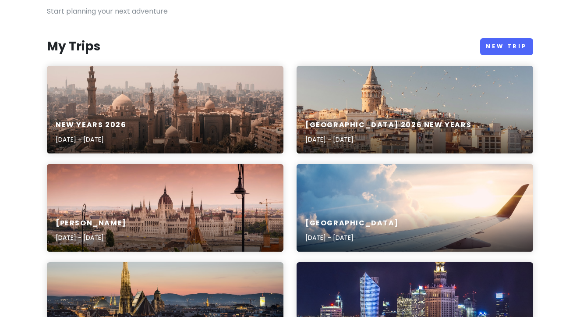
scroll to position [77, 0]
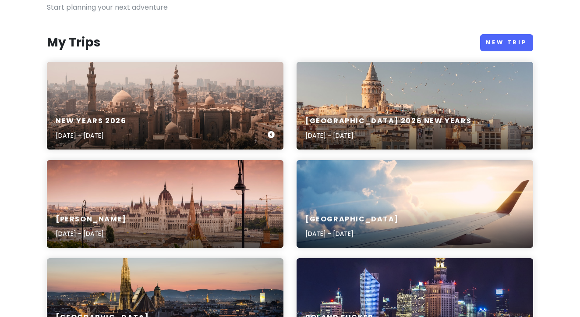
click at [230, 108] on div "New years 2026 [DATE] - [DATE]" at bounding box center [165, 129] width 237 height 42
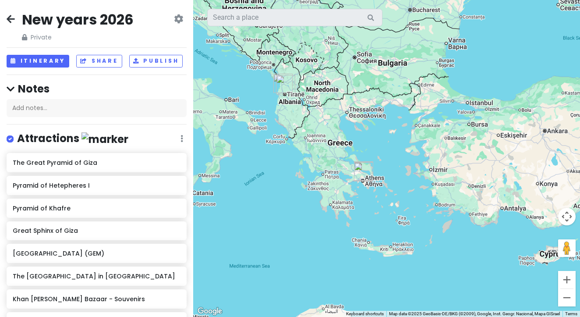
drag, startPoint x: 403, startPoint y: 113, endPoint x: 419, endPoint y: 204, distance: 92.0
click at [419, 204] on div at bounding box center [386, 158] width 387 height 317
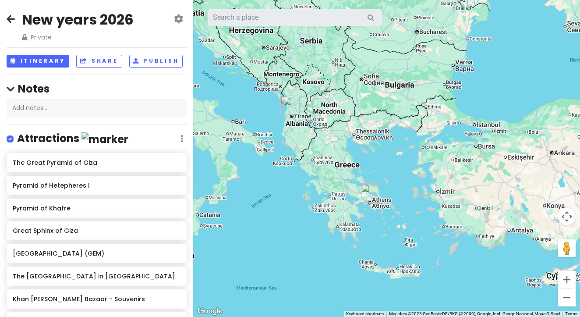
drag, startPoint x: 365, startPoint y: 155, endPoint x: 390, endPoint y: 188, distance: 40.9
click at [390, 188] on div at bounding box center [386, 158] width 387 height 317
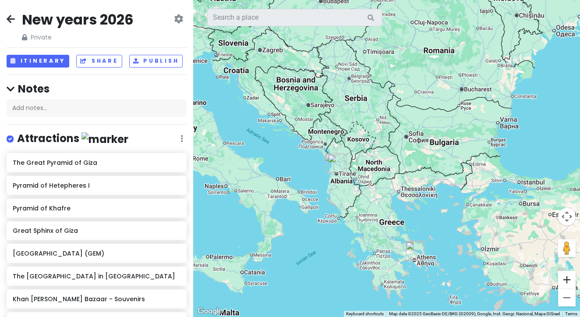
click at [569, 273] on button "Zoom in" at bounding box center [567, 280] width 18 height 18
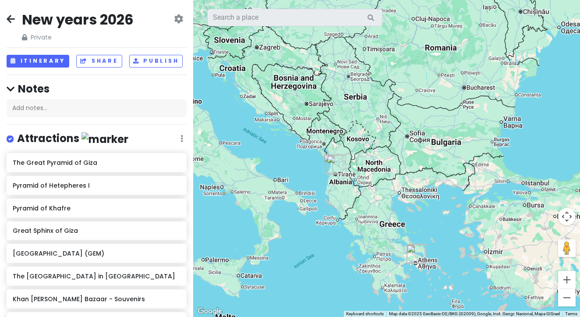
click at [569, 273] on button "Zoom in" at bounding box center [567, 280] width 18 height 18
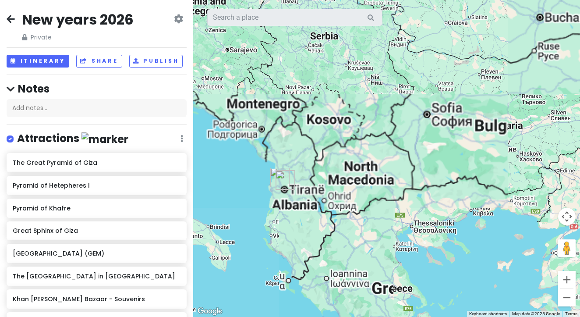
click at [569, 273] on button "Zoom in" at bounding box center [567, 280] width 18 height 18
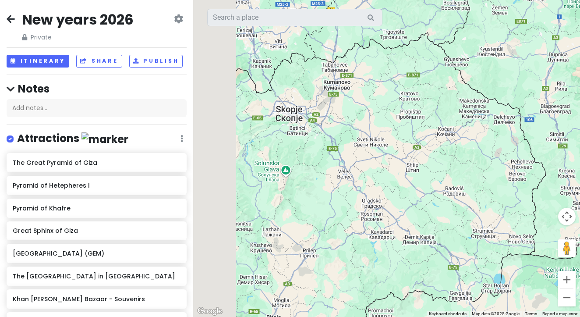
drag, startPoint x: 398, startPoint y: 248, endPoint x: 492, endPoint y: 195, distance: 107.4
click at [569, 185] on div at bounding box center [386, 158] width 387 height 317
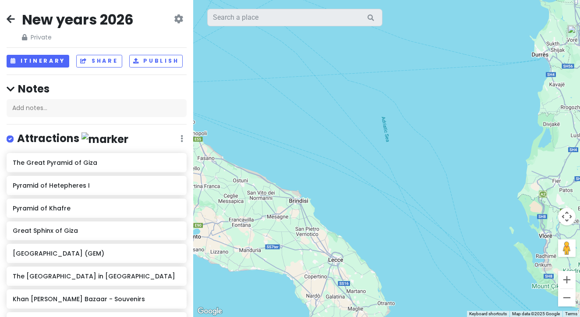
drag, startPoint x: 461, startPoint y: 195, endPoint x: 342, endPoint y: 227, distance: 123.2
click at [342, 227] on div at bounding box center [386, 158] width 387 height 317
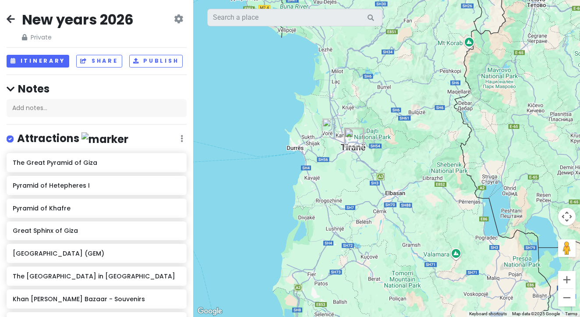
drag, startPoint x: 380, startPoint y: 158, endPoint x: 399, endPoint y: 183, distance: 31.4
click at [399, 183] on div at bounding box center [386, 158] width 387 height 317
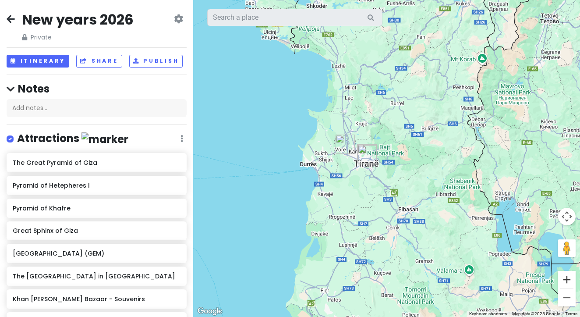
click at [566, 274] on button "Zoom in" at bounding box center [567, 280] width 18 height 18
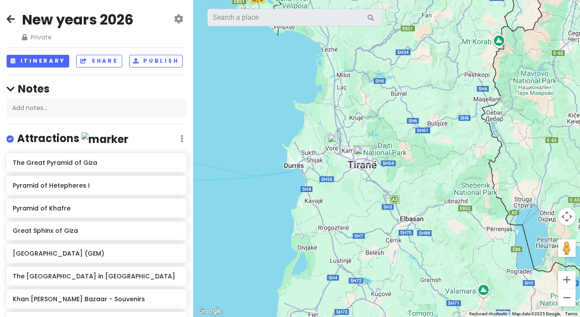
click at [566, 274] on button "Zoom in" at bounding box center [567, 280] width 18 height 18
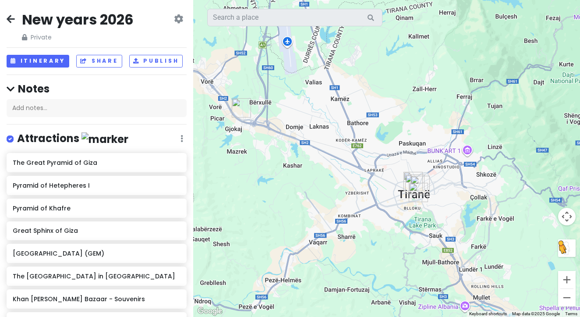
drag, startPoint x: 366, startPoint y: 248, endPoint x: 563, endPoint y: 244, distance: 196.9
click at [563, 244] on div "To activate drag with keyboard, press Alt + Enter. Once in keyboard drag state,…" at bounding box center [386, 158] width 387 height 317
click at [239, 110] on img "Mosque" at bounding box center [241, 108] width 19 height 19
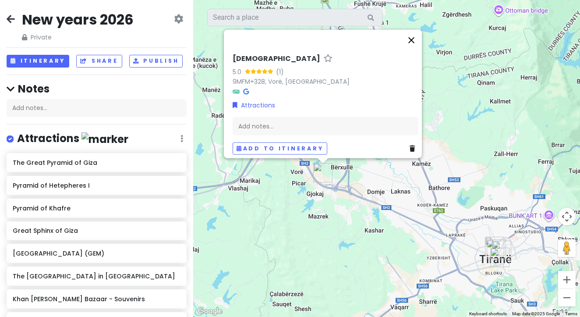
click at [415, 33] on button "Close" at bounding box center [411, 39] width 21 height 21
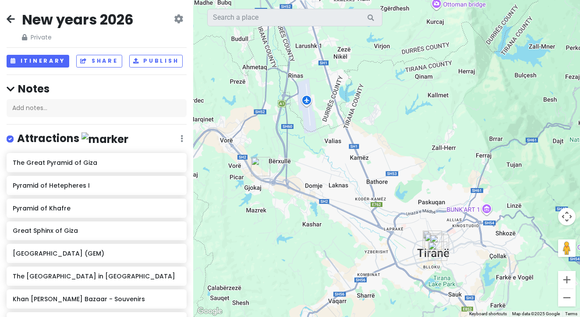
drag, startPoint x: 431, startPoint y: 85, endPoint x: 375, endPoint y: 76, distance: 56.4
click at [375, 76] on div at bounding box center [386, 158] width 387 height 317
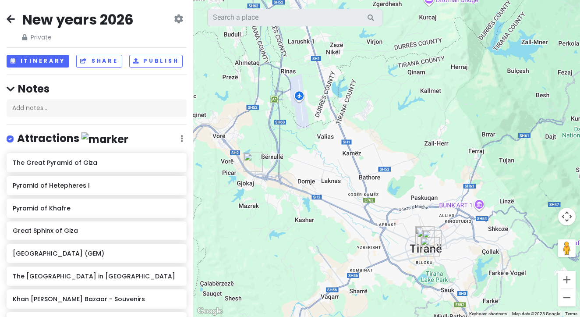
click at [426, 249] on img "Pyramid of Tirana" at bounding box center [430, 246] width 19 height 19
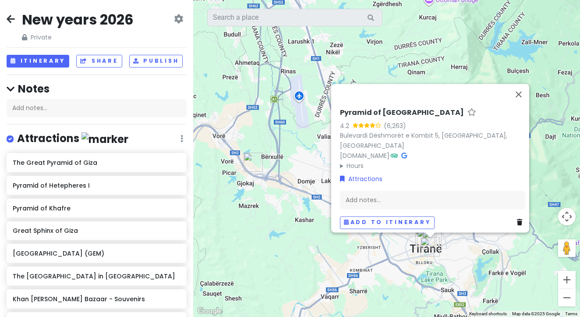
click at [519, 217] on link at bounding box center [521, 222] width 9 height 10
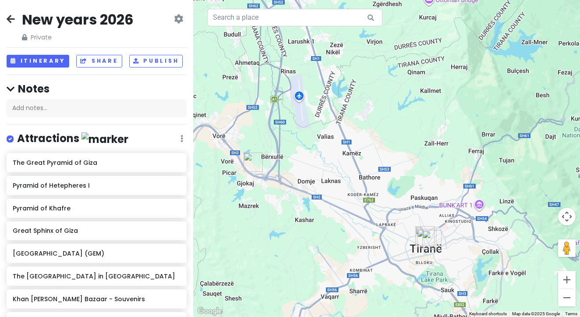
click at [430, 243] on img "Toptani Plaza" at bounding box center [432, 239] width 19 height 19
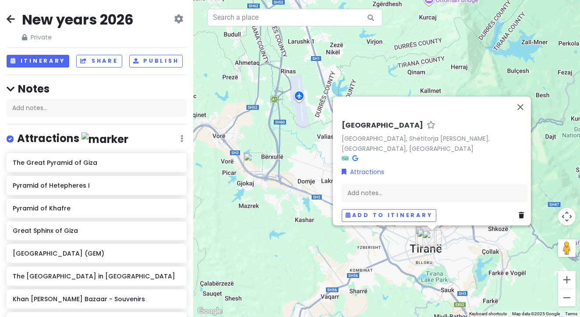
click at [519, 217] on div "Add to itinerary" at bounding box center [435, 215] width 186 height 13
click at [520, 210] on link at bounding box center [523, 215] width 9 height 10
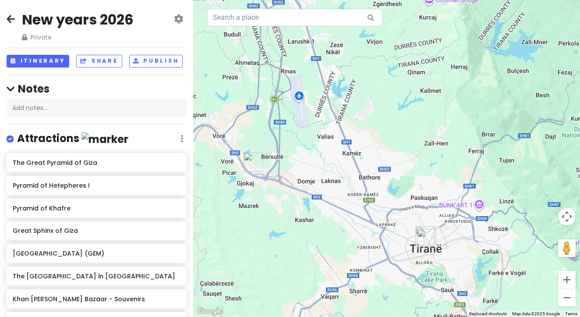
click at [423, 243] on img "Skanderbeg Square" at bounding box center [426, 238] width 19 height 19
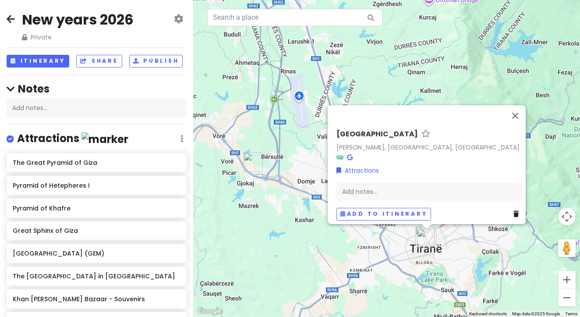
click at [517, 209] on link at bounding box center [518, 214] width 9 height 10
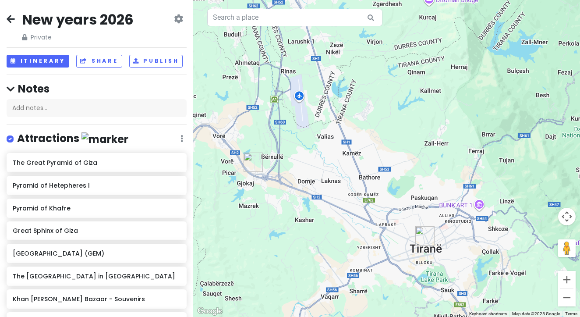
click at [425, 236] on img "National Historical Museum" at bounding box center [425, 235] width 19 height 19
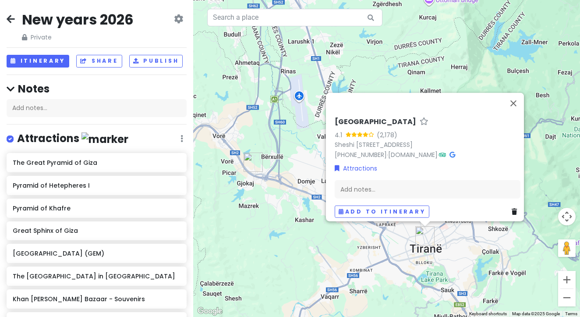
click at [512, 208] on icon at bounding box center [514, 211] width 5 height 6
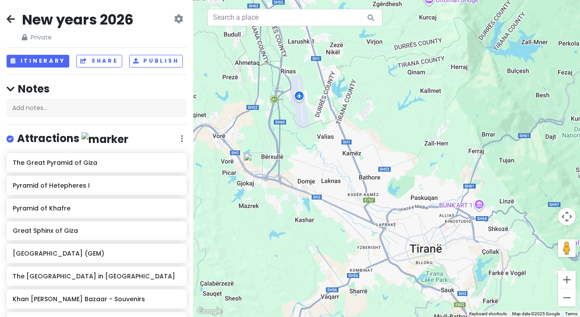
click at [250, 167] on img "Mosque" at bounding box center [253, 162] width 19 height 19
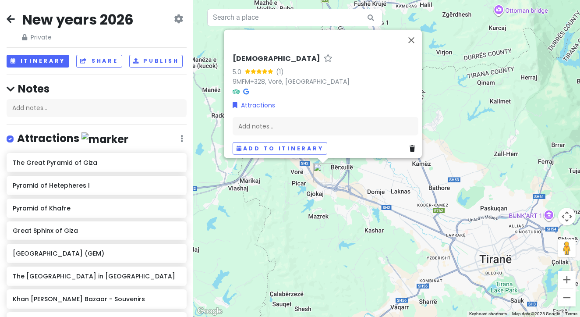
click at [410, 146] on icon at bounding box center [412, 148] width 5 height 6
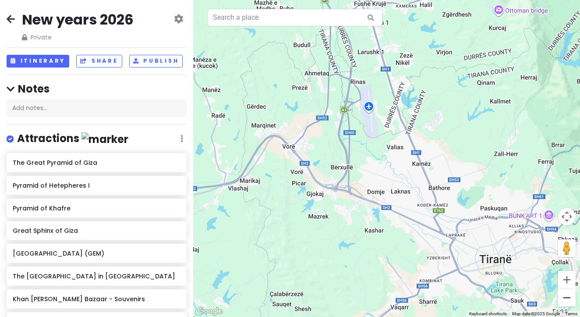
click at [570, 304] on button "Zoom out" at bounding box center [567, 298] width 18 height 18
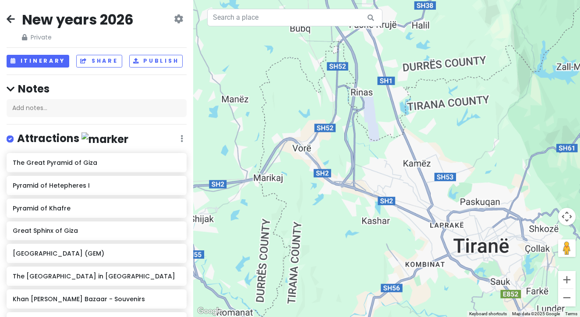
click at [570, 304] on button "Zoom out" at bounding box center [567, 298] width 18 height 18
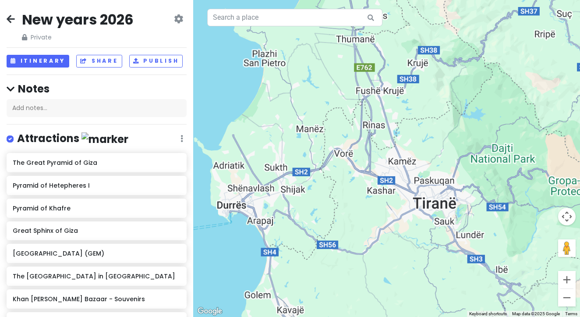
click at [570, 301] on button "Zoom out" at bounding box center [567, 298] width 18 height 18
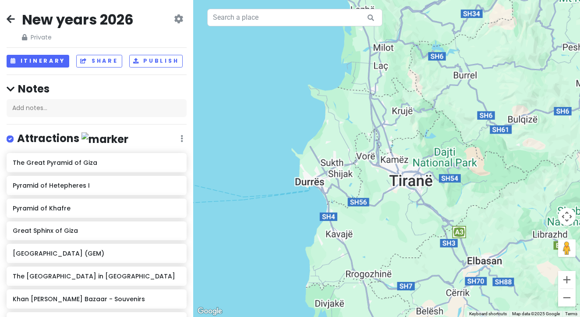
click at [570, 301] on button "Zoom out" at bounding box center [567, 298] width 18 height 18
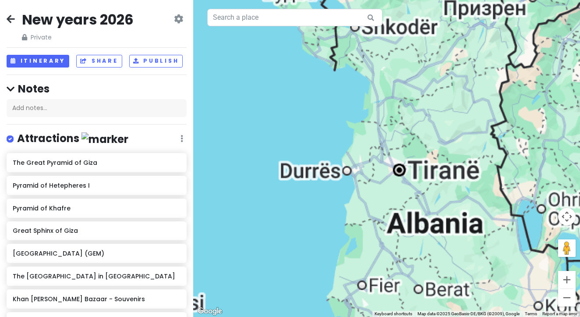
click at [570, 301] on button "Zoom out" at bounding box center [567, 298] width 18 height 18
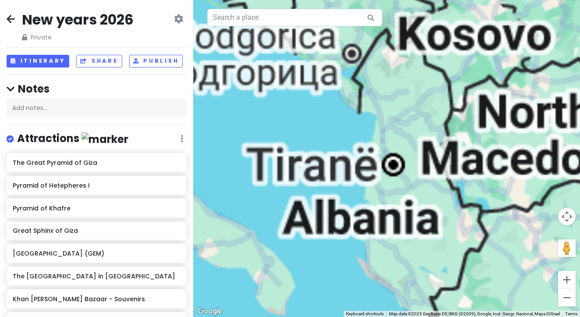
click at [570, 301] on button "Zoom out" at bounding box center [567, 298] width 18 height 18
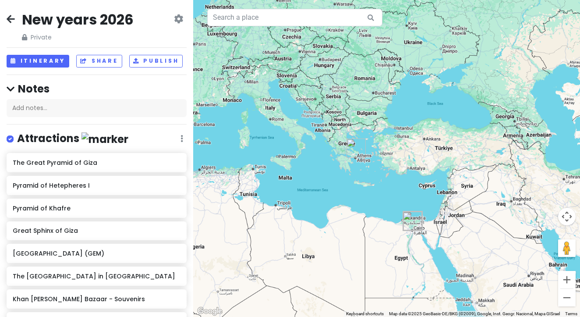
drag, startPoint x: 497, startPoint y: 249, endPoint x: 429, endPoint y: 213, distance: 76.9
click at [429, 213] on div "To navigate, press the arrow keys." at bounding box center [386, 158] width 387 height 317
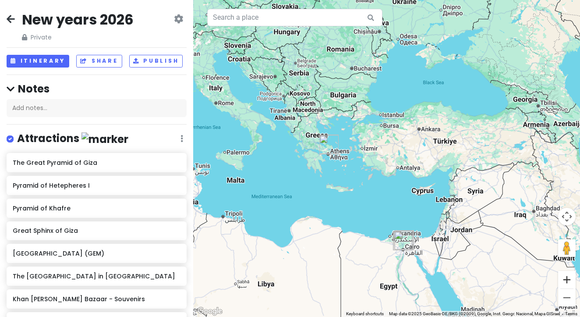
click at [567, 276] on button "Zoom in" at bounding box center [567, 280] width 18 height 18
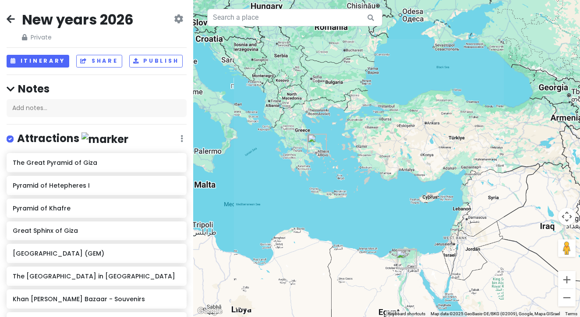
click at [567, 276] on button "Zoom in" at bounding box center [567, 280] width 18 height 18
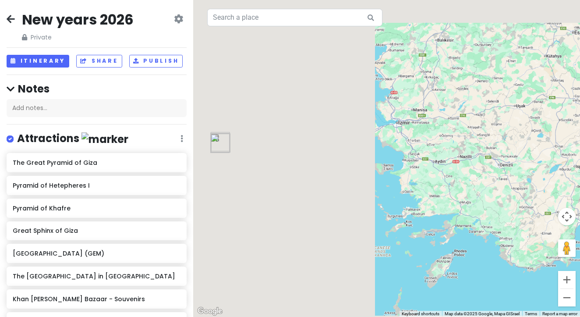
drag, startPoint x: 335, startPoint y: 202, endPoint x: 491, endPoint y: 223, distance: 157.5
click at [490, 222] on div "To navigate, press the arrow keys." at bounding box center [386, 158] width 387 height 317
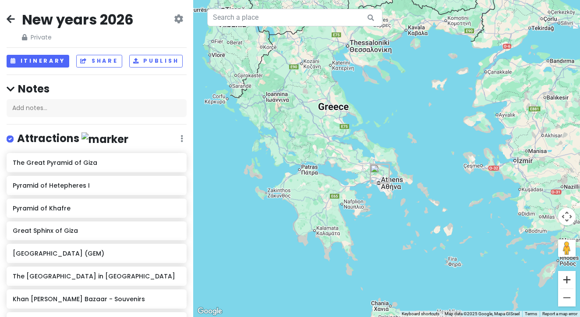
click at [569, 281] on button "Zoom in" at bounding box center [567, 280] width 18 height 18
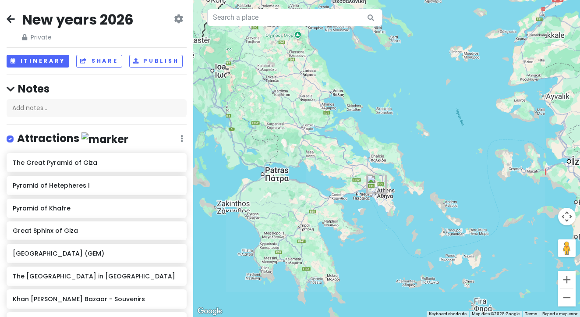
click at [569, 281] on button "Zoom in" at bounding box center [567, 280] width 18 height 18
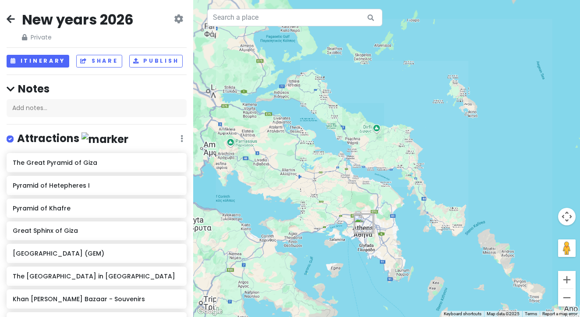
click at [569, 281] on button "Zoom in" at bounding box center [567, 280] width 18 height 18
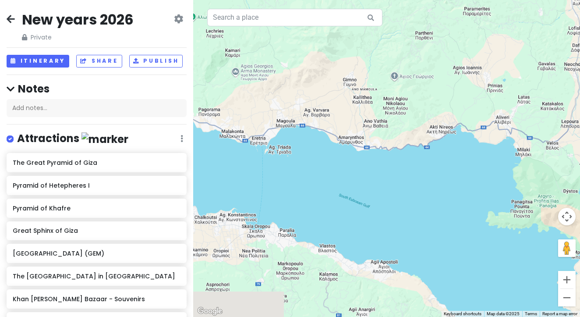
drag, startPoint x: 406, startPoint y: 244, endPoint x: 421, endPoint y: 40, distance: 203.9
click at [421, 40] on div "To navigate, press the arrow keys." at bounding box center [386, 158] width 387 height 317
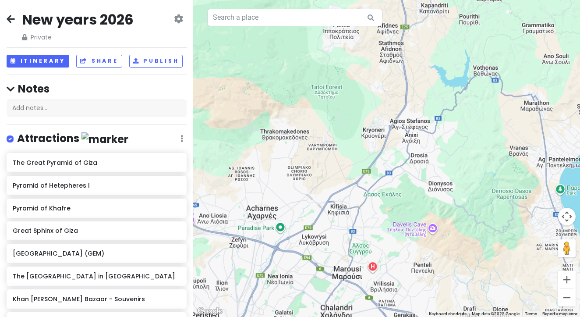
drag, startPoint x: 376, startPoint y: 185, endPoint x: 445, endPoint y: 87, distance: 120.1
click at [445, 87] on div "To navigate, press the arrow keys." at bounding box center [386, 158] width 387 height 317
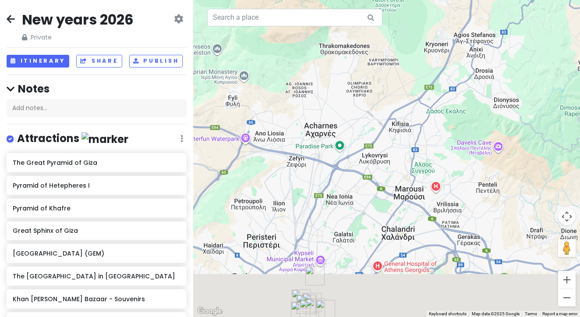
drag, startPoint x: 444, startPoint y: 135, endPoint x: 447, endPoint y: 59, distance: 76.3
click at [447, 59] on div "To navigate, press the arrow keys." at bounding box center [386, 158] width 387 height 317
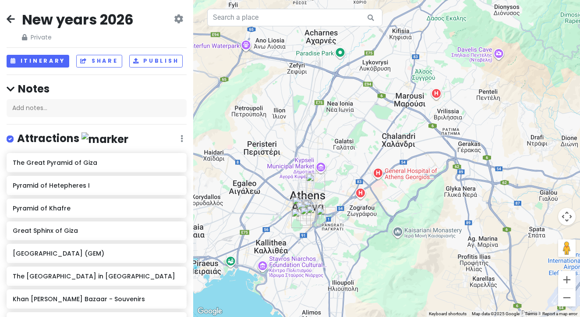
drag, startPoint x: 413, startPoint y: 145, endPoint x: 452, endPoint y: 104, distance: 55.8
click at [452, 104] on div "To navigate, press the arrow keys." at bounding box center [386, 158] width 387 height 317
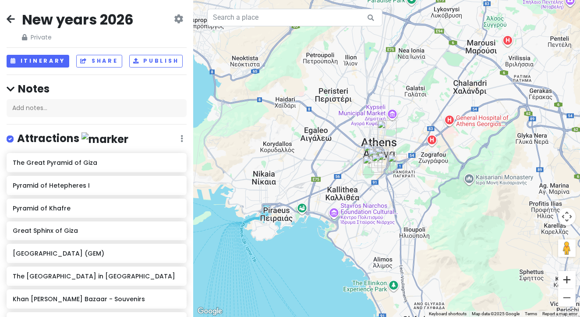
click at [568, 284] on button "Zoom in" at bounding box center [567, 280] width 18 height 18
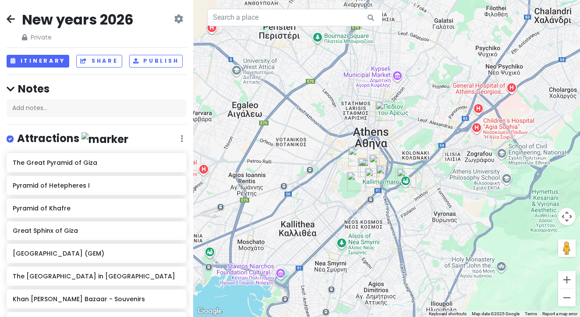
click at [568, 284] on button "Zoom in" at bounding box center [567, 280] width 18 height 18
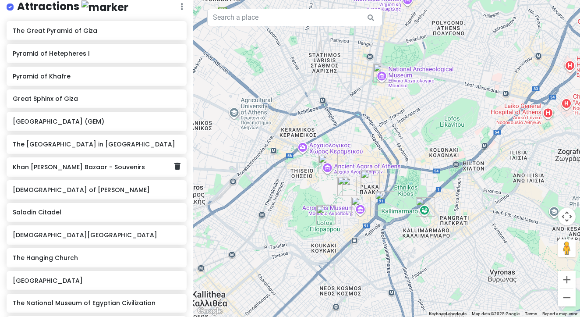
scroll to position [130, 0]
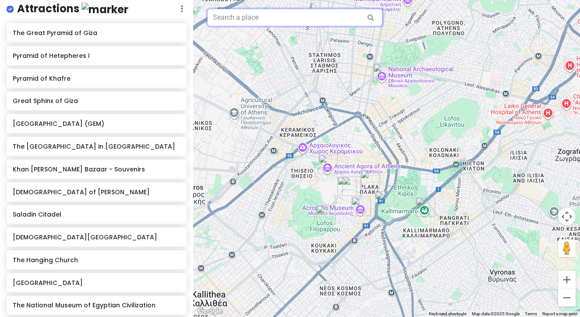
click at [257, 21] on input "text" at bounding box center [294, 18] width 175 height 18
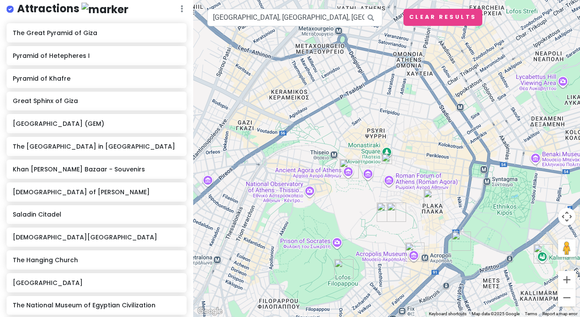
click at [388, 160] on img at bounding box center [387, 158] width 11 height 11
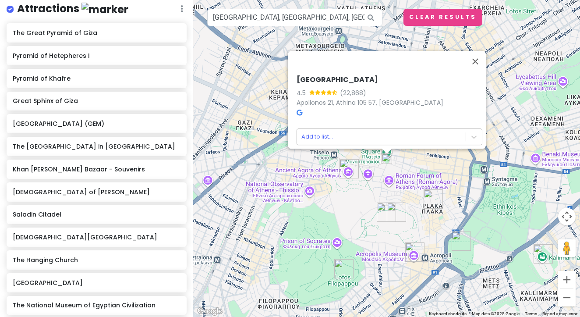
click at [426, 135] on body "New years 2026 Private Change Dates Make a Copy Delete Trip Go Pro ⚡️ Give Feed…" at bounding box center [290, 158] width 580 height 317
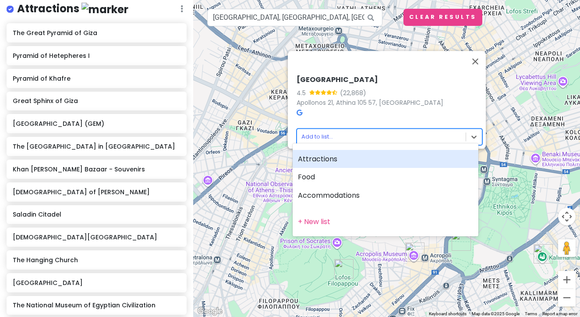
click at [388, 158] on div "Attractions" at bounding box center [386, 159] width 186 height 18
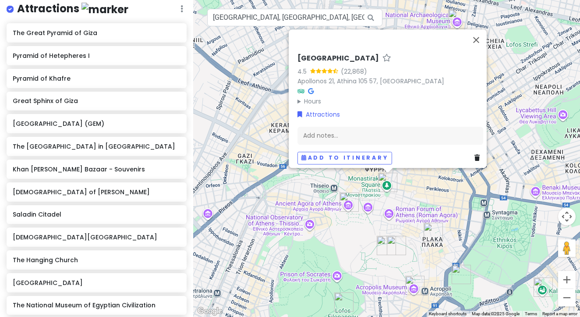
click at [296, 31] on div at bounding box center [380, 39] width 172 height 21
click at [296, 23] on input "[GEOGRAPHIC_DATA], [GEOGRAPHIC_DATA], [GEOGRAPHIC_DATA], [GEOGRAPHIC_DATA]" at bounding box center [294, 18] width 175 height 18
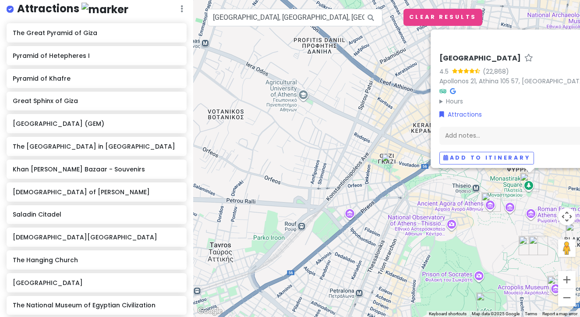
click at [387, 162] on img at bounding box center [387, 158] width 11 height 11
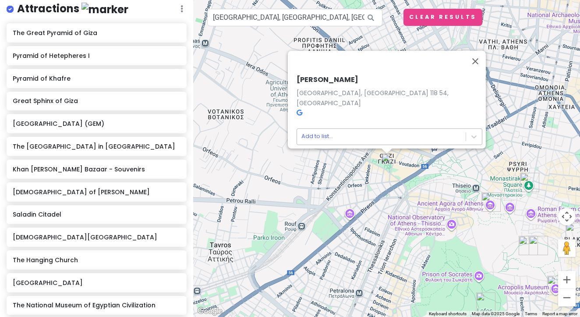
click at [404, 131] on body "New years 2026 Private Change Dates Make a Copy Delete Trip Go Pro ⚡️ Give Feed…" at bounding box center [290, 158] width 580 height 317
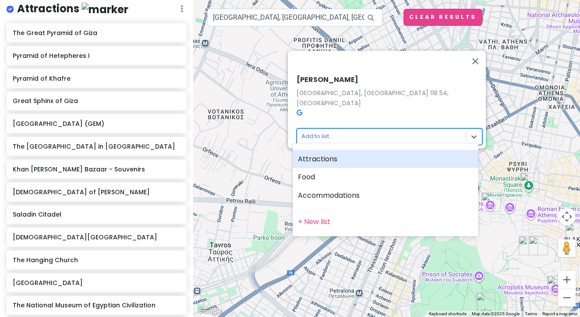
click at [380, 158] on div "Attractions" at bounding box center [386, 159] width 186 height 18
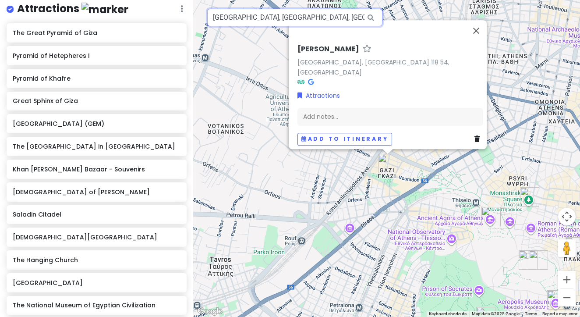
click at [309, 21] on input "[GEOGRAPHIC_DATA], [GEOGRAPHIC_DATA], [GEOGRAPHIC_DATA]" at bounding box center [294, 18] width 175 height 18
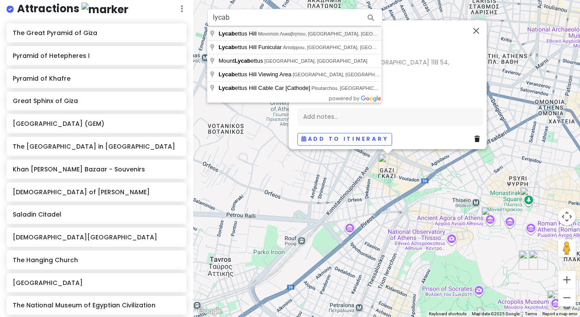
type input "Lycabettus Hill, Μονοπατι Λυκαβηττου, [GEOGRAPHIC_DATA], [GEOGRAPHIC_DATA]"
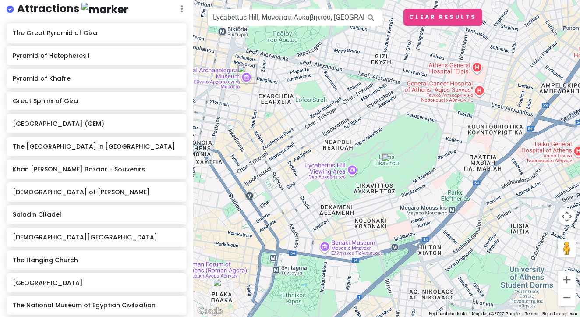
click at [387, 161] on img at bounding box center [387, 158] width 11 height 11
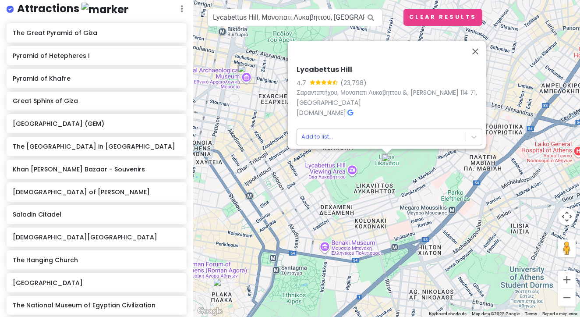
click at [419, 138] on body "New years 2026 Private Change Dates Make a Copy Delete Trip Go Pro ⚡️ Give Feed…" at bounding box center [290, 158] width 580 height 317
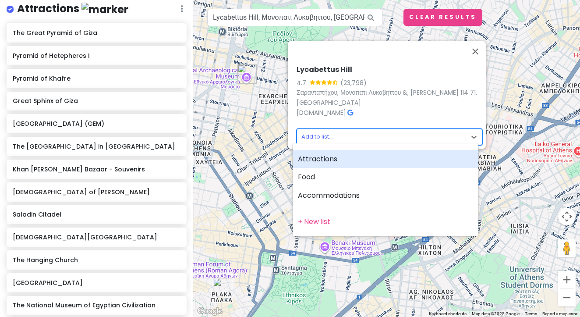
click at [386, 159] on div "Attractions" at bounding box center [386, 159] width 186 height 18
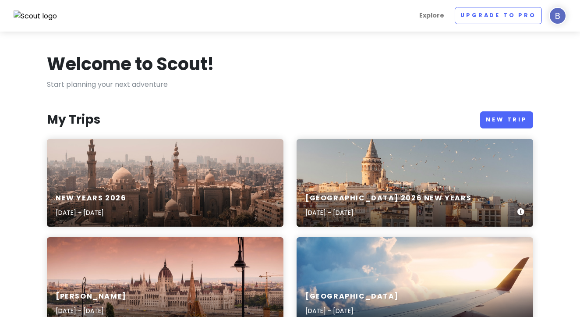
click at [363, 168] on div "Istanbul 2026 new years Jul 11, 2025 - Jul 19, 2025" at bounding box center [415, 183] width 237 height 88
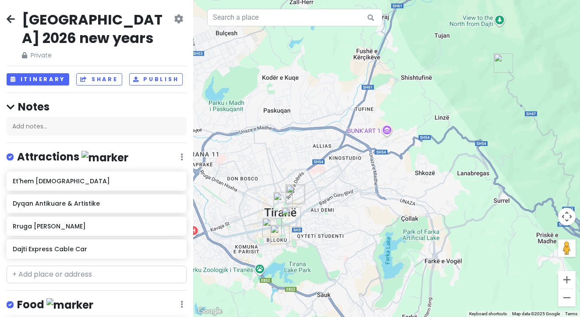
drag, startPoint x: 446, startPoint y: 203, endPoint x: 505, endPoint y: 172, distance: 66.8
click at [505, 172] on div at bounding box center [386, 158] width 387 height 317
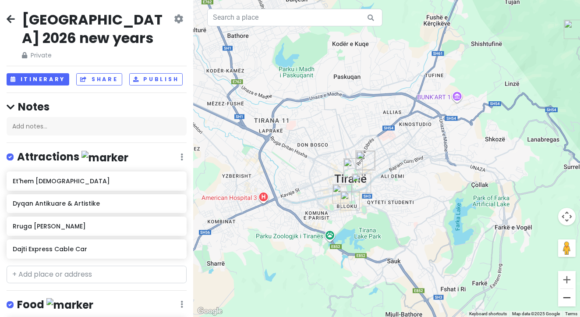
click at [570, 293] on button "Zoom out" at bounding box center [567, 298] width 18 height 18
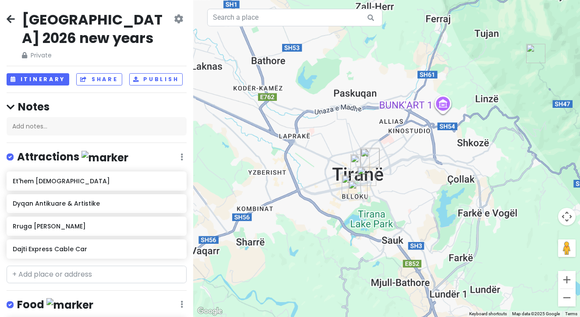
click at [570, 293] on button "Zoom out" at bounding box center [567, 298] width 18 height 18
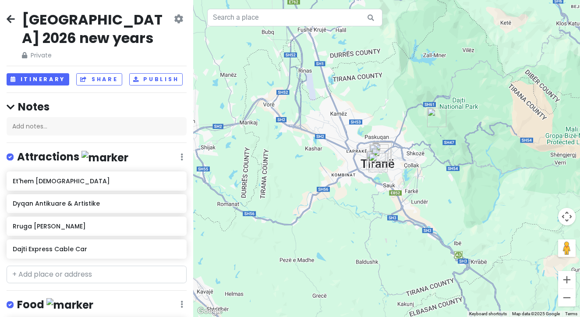
click at [570, 293] on button "Zoom out" at bounding box center [567, 298] width 18 height 18
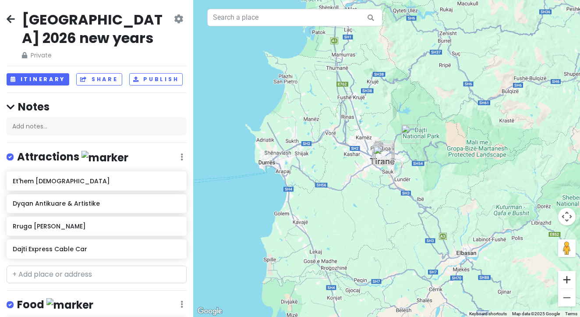
click at [569, 278] on button "Zoom in" at bounding box center [567, 280] width 18 height 18
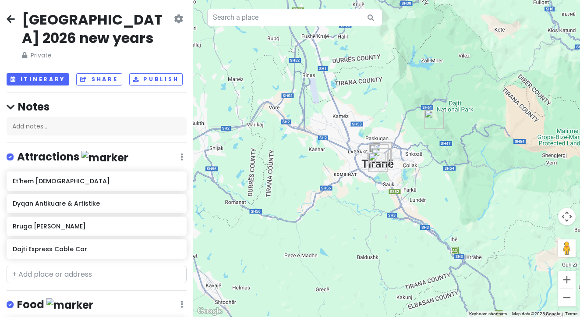
drag, startPoint x: 494, startPoint y: 272, endPoint x: 466, endPoint y: 254, distance: 32.9
click at [466, 254] on div at bounding box center [386, 158] width 387 height 317
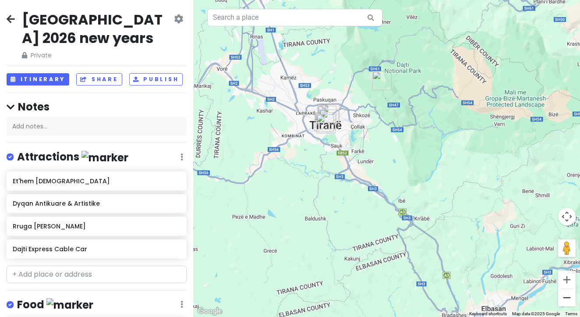
click at [568, 296] on button "Zoom out" at bounding box center [567, 298] width 18 height 18
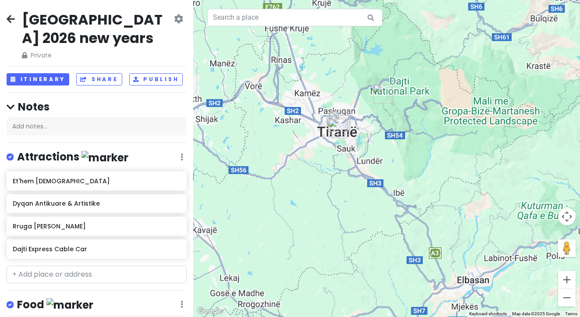
click at [568, 296] on button "Zoom out" at bounding box center [567, 298] width 18 height 18
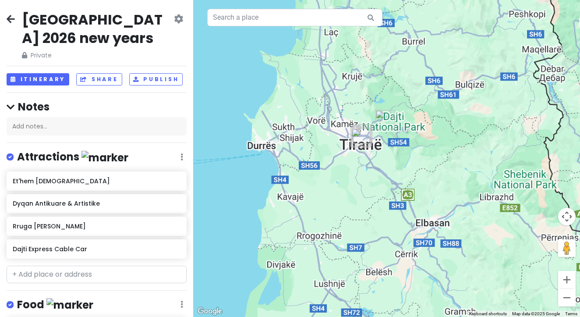
click at [568, 296] on button "Zoom out" at bounding box center [567, 298] width 18 height 18
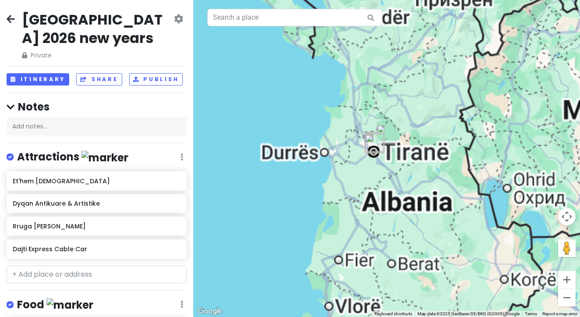
click at [568, 296] on button "Zoom out" at bounding box center [567, 298] width 18 height 18
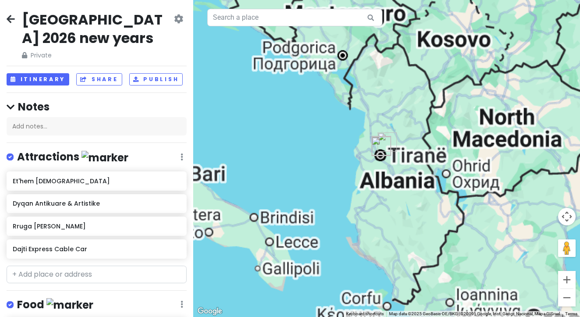
click at [568, 296] on button "Zoom out" at bounding box center [567, 298] width 18 height 18
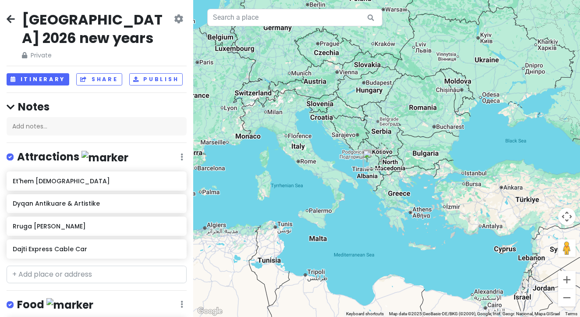
drag, startPoint x: 525, startPoint y: 284, endPoint x: 509, endPoint y: 295, distance: 19.2
click at [509, 295] on div at bounding box center [386, 158] width 387 height 317
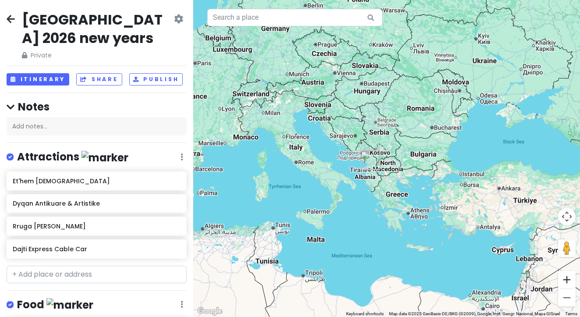
click at [563, 280] on button "Zoom in" at bounding box center [567, 280] width 18 height 18
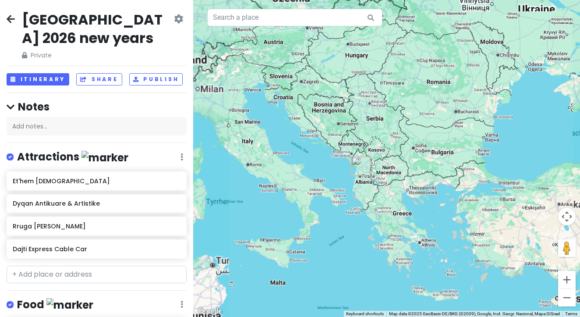
click at [563, 280] on button "Zoom in" at bounding box center [567, 280] width 18 height 18
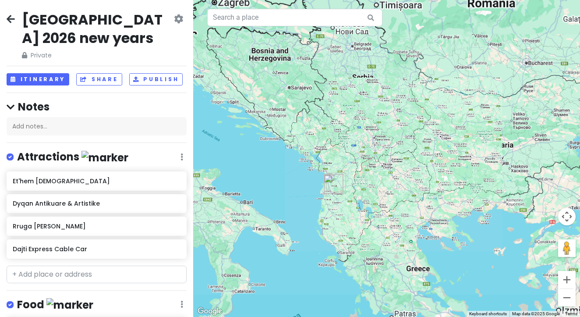
click at [563, 280] on button "Zoom in" at bounding box center [567, 280] width 18 height 18
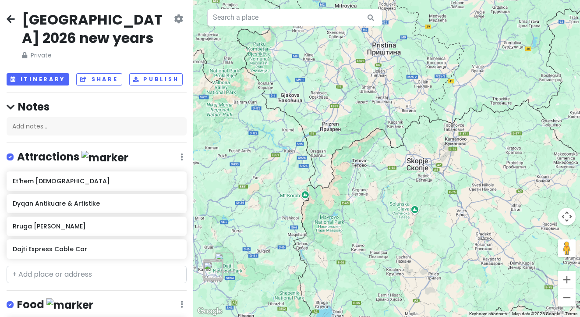
drag, startPoint x: 385, startPoint y: 277, endPoint x: 479, endPoint y: 228, distance: 105.5
click at [479, 228] on div at bounding box center [386, 158] width 387 height 317
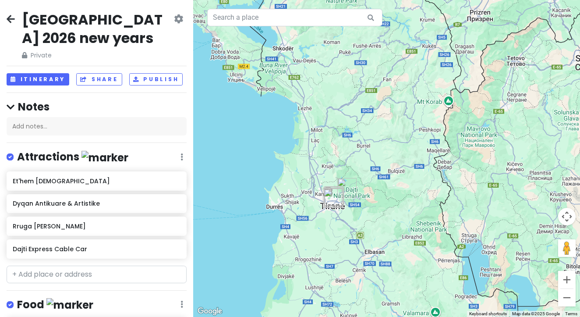
drag, startPoint x: 468, startPoint y: 262, endPoint x: 546, endPoint y: 198, distance: 101.5
click at [545, 197] on div at bounding box center [386, 158] width 387 height 317
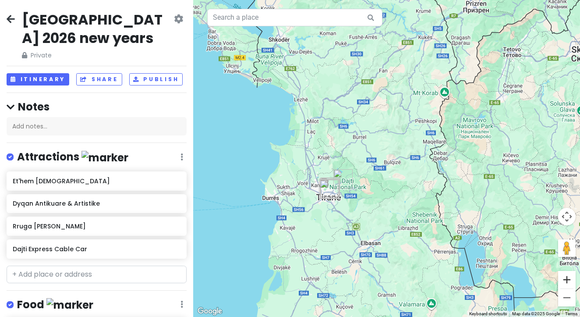
click at [568, 278] on button "Zoom in" at bounding box center [567, 280] width 18 height 18
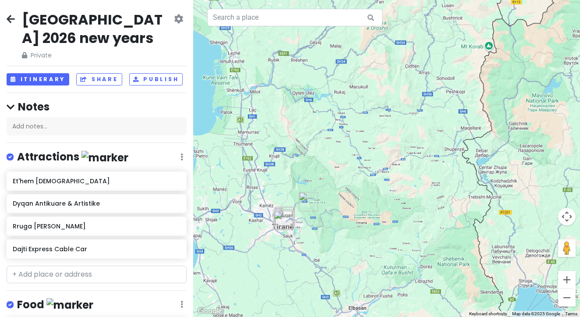
click at [568, 278] on button "Zoom in" at bounding box center [567, 280] width 18 height 18
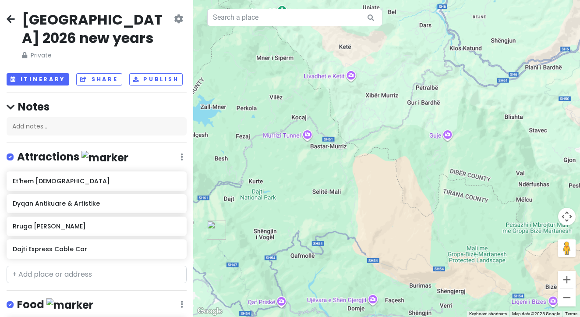
drag, startPoint x: 362, startPoint y: 248, endPoint x: 540, endPoint y: 96, distance: 234.2
click at [545, 91] on div at bounding box center [386, 158] width 387 height 317
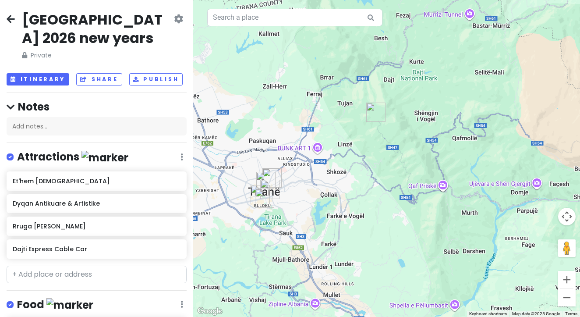
drag, startPoint x: 513, startPoint y: 133, endPoint x: 563, endPoint y: 81, distance: 71.9
click at [572, 80] on div at bounding box center [386, 158] width 387 height 317
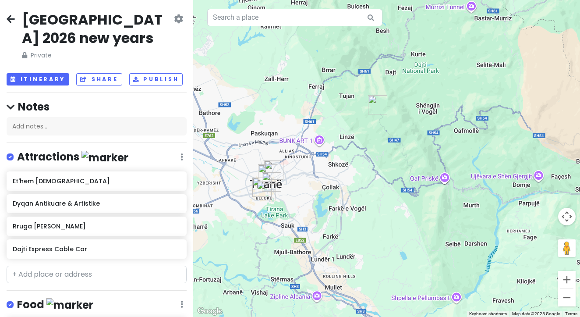
drag, startPoint x: 426, startPoint y: 75, endPoint x: 448, endPoint y: 64, distance: 24.9
click at [448, 64] on div at bounding box center [386, 158] width 387 height 317
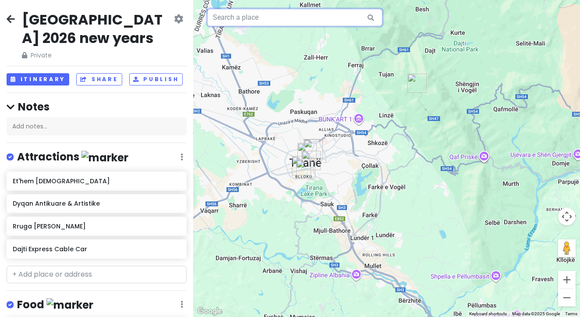
click at [225, 16] on input "text" at bounding box center [294, 18] width 175 height 18
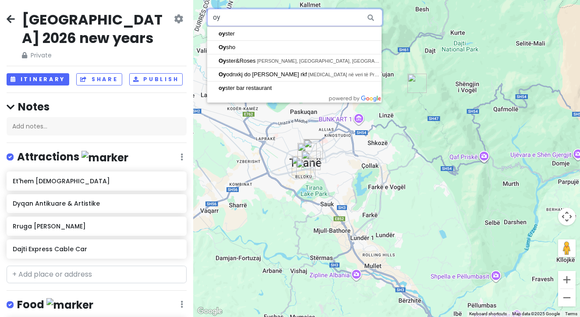
type input "o"
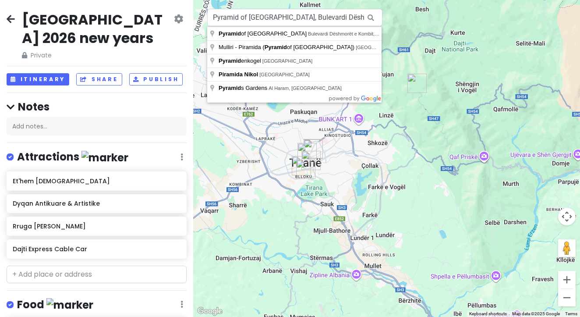
drag, startPoint x: 246, startPoint y: 32, endPoint x: 265, endPoint y: 32, distance: 18.9
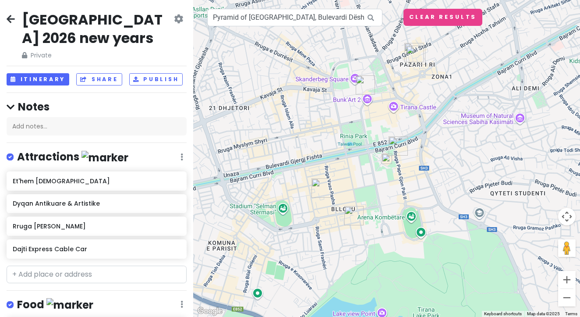
click at [391, 162] on img at bounding box center [387, 158] width 11 height 11
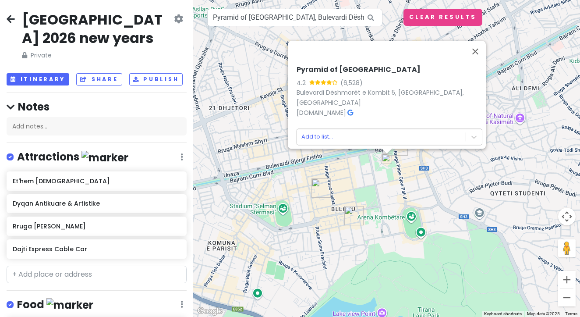
click at [395, 132] on body "Istanbul 2026 new years Private Change Dates Make a Copy Delete Trip Go Pro ⚡️ …" at bounding box center [290, 158] width 580 height 317
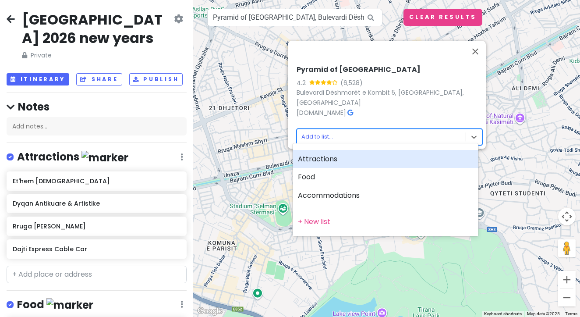
click at [348, 162] on div "Attractions" at bounding box center [386, 159] width 186 height 18
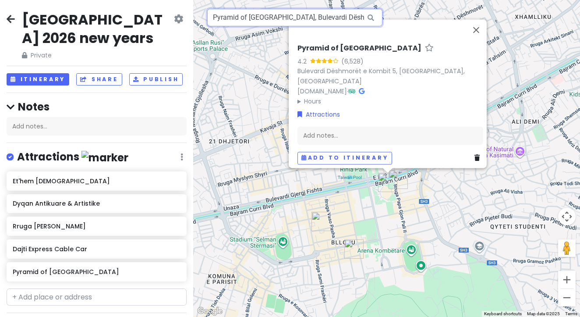
click at [309, 18] on input "Pyramid of Tirana, Bulevardi Dëshmorët e Kombit, Tiranë, Albania" at bounding box center [294, 18] width 175 height 18
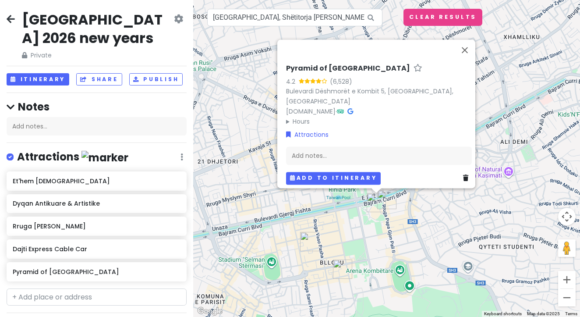
click at [334, 173] on button "Add to itinerary" at bounding box center [333, 178] width 95 height 13
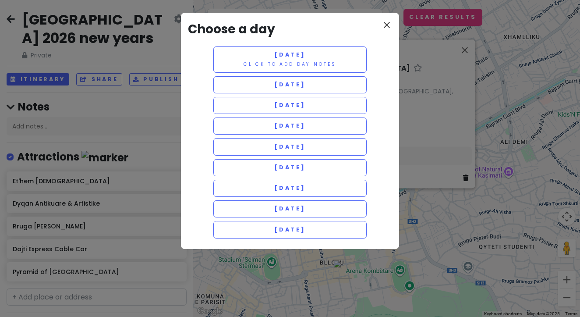
click at [390, 28] on icon "close" at bounding box center [387, 25] width 11 height 11
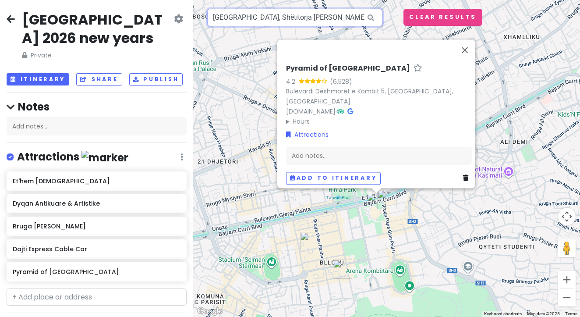
click at [329, 22] on input "[GEOGRAPHIC_DATA], Shëtitorja [PERSON_NAME], [GEOGRAPHIC_DATA], [GEOGRAPHIC_DAT…" at bounding box center [294, 18] width 175 height 18
click at [374, 18] on icon at bounding box center [371, 18] width 20 height 18
click at [471, 60] on button "Close" at bounding box center [465, 49] width 21 height 21
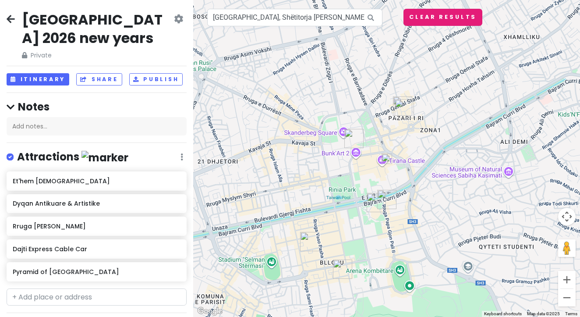
click at [457, 18] on button "Clear Results" at bounding box center [443, 17] width 79 height 17
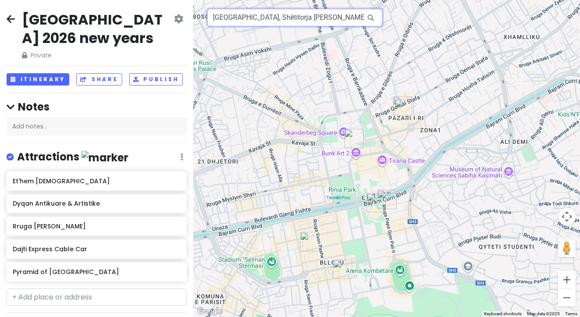
click at [269, 21] on input "[GEOGRAPHIC_DATA], Shëtitorja [PERSON_NAME], [GEOGRAPHIC_DATA], [GEOGRAPHIC_DAT…" at bounding box center [294, 18] width 175 height 18
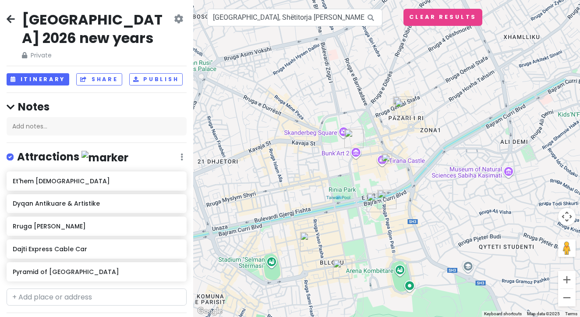
click at [389, 160] on img at bounding box center [387, 158] width 11 height 11
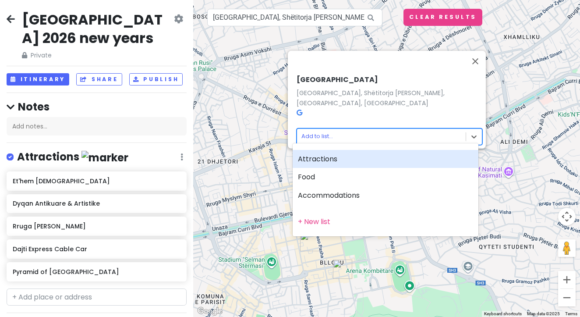
click at [399, 137] on body "Istanbul 2026 new years Private Change Dates Make a Copy Delete Trip Go Pro ⚡️ …" at bounding box center [290, 158] width 580 height 317
click at [367, 163] on div "Attractions" at bounding box center [386, 159] width 186 height 18
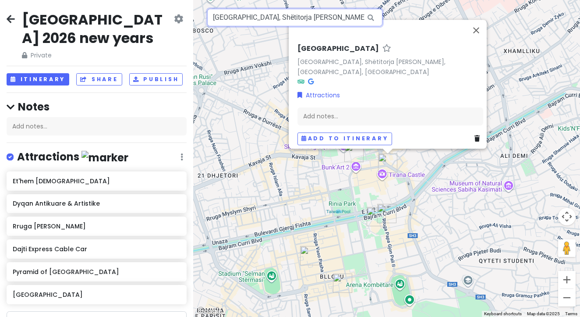
click at [248, 19] on input "[GEOGRAPHIC_DATA], Shëtitorja [PERSON_NAME], [GEOGRAPHIC_DATA], [GEOGRAPHIC_DAT…" at bounding box center [294, 18] width 175 height 18
type input "w"
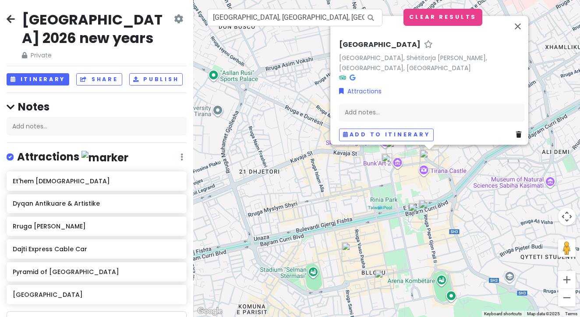
click at [384, 160] on img at bounding box center [387, 158] width 11 height 11
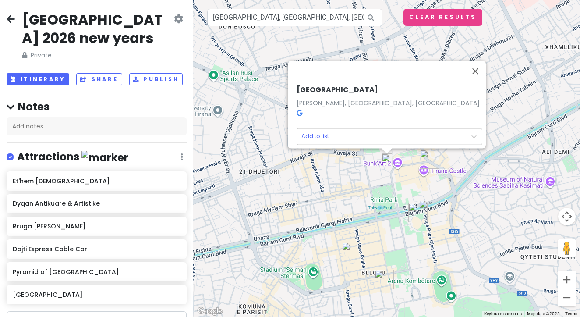
click at [394, 141] on div "Skanderbeg Square Sheshi Skënderbej, Tiranë, Albania Add to list..." at bounding box center [389, 115] width 193 height 67
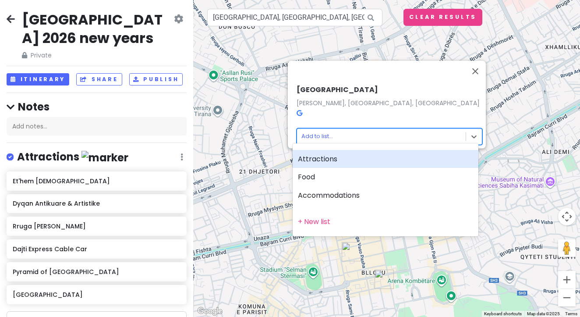
click at [392, 139] on body "Istanbul 2026 new years Private Change Dates Make a Copy Delete Trip Go Pro ⚡️ …" at bounding box center [290, 158] width 580 height 317
click at [382, 155] on div "Attractions" at bounding box center [386, 159] width 186 height 18
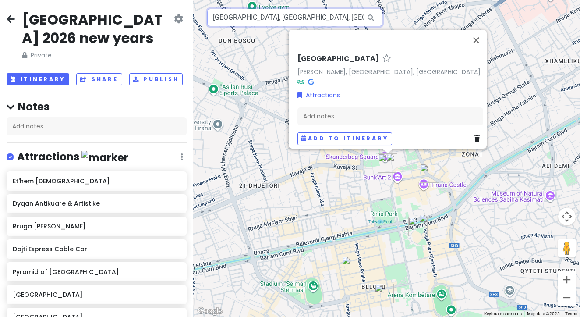
click at [260, 24] on input "Skanderbeg Square, Tiranë, Albania" at bounding box center [294, 18] width 175 height 18
type input "b"
drag, startPoint x: 260, startPoint y: 24, endPoint x: 263, endPoint y: 45, distance: 21.3
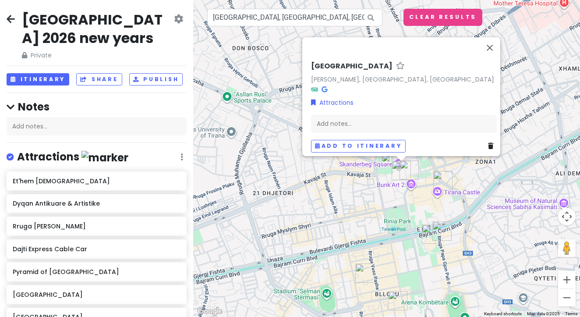
click at [387, 165] on div "Skanderbeg Square [PERSON_NAME], [GEOGRAPHIC_DATA], [GEOGRAPHIC_DATA] Attractio…" at bounding box center [386, 158] width 387 height 317
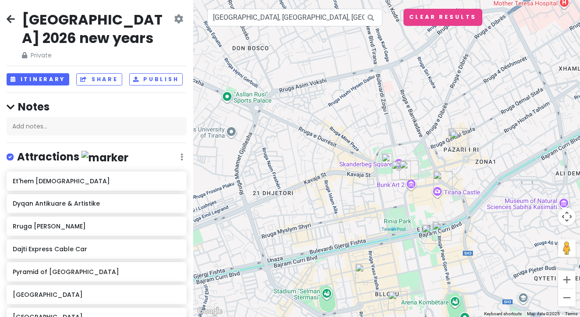
click at [386, 161] on img at bounding box center [387, 158] width 11 height 11
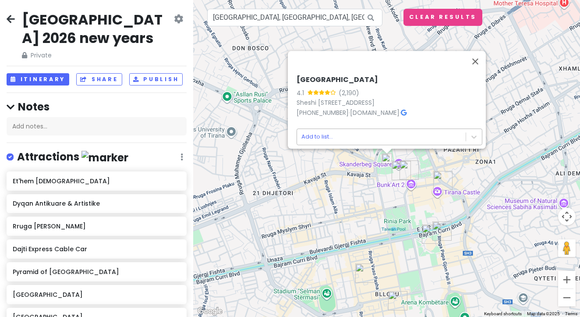
click at [376, 124] on body "Istanbul 2026 new years Private Change Dates Make a Copy Delete Trip Go Pro ⚡️ …" at bounding box center [290, 158] width 580 height 317
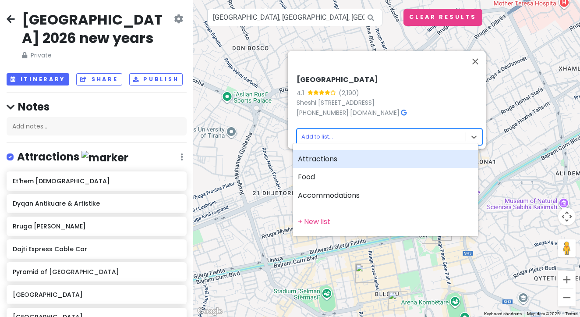
click at [355, 153] on div "Attractions" at bounding box center [386, 159] width 186 height 18
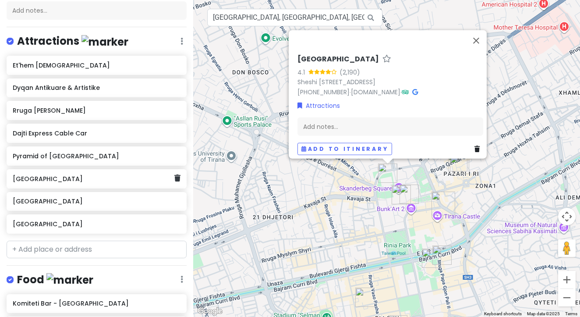
scroll to position [115, 0]
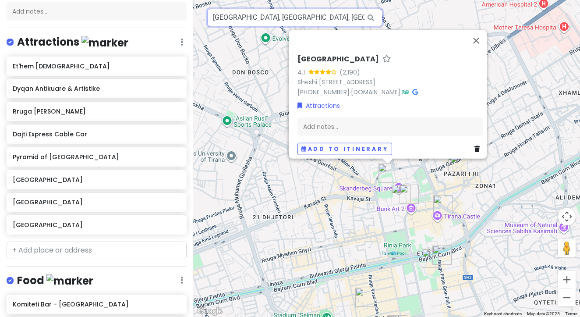
click at [332, 16] on input "National Historical Museum, Sheshi Skënderbej, Tiranë, Albania" at bounding box center [294, 18] width 175 height 18
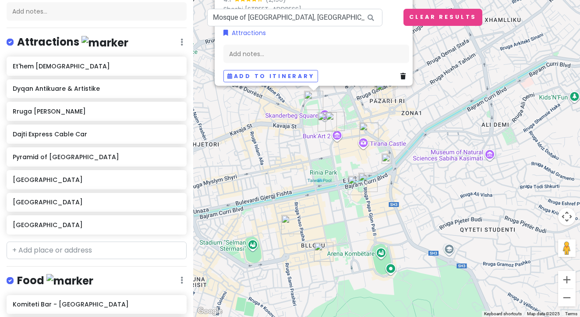
click at [387, 160] on img at bounding box center [387, 158] width 11 height 11
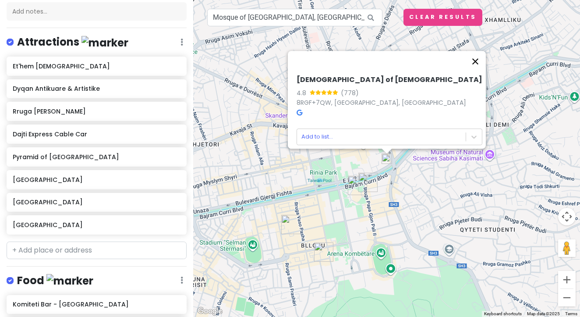
click at [486, 61] on button "Close" at bounding box center [475, 61] width 21 height 21
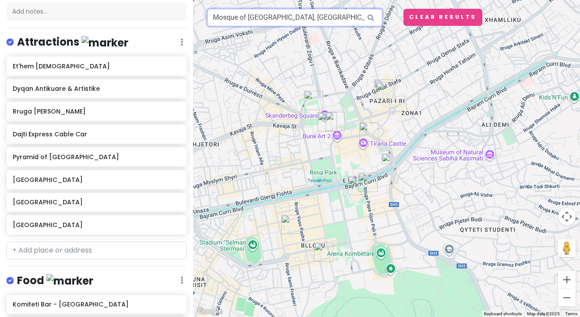
click at [333, 17] on input "Mosque of Namazgah, Tiranë, Albania" at bounding box center [294, 18] width 175 height 18
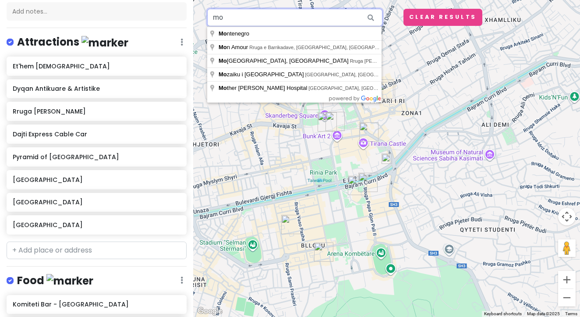
type input "m"
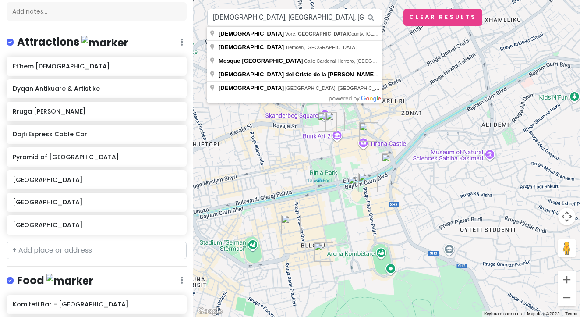
drag, startPoint x: 348, startPoint y: 7, endPoint x: 329, endPoint y: 36, distance: 33.6
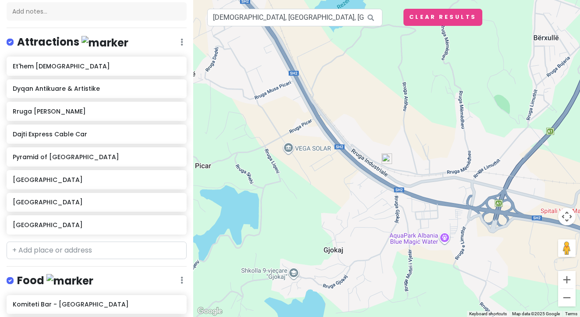
click at [387, 158] on img at bounding box center [387, 158] width 11 height 11
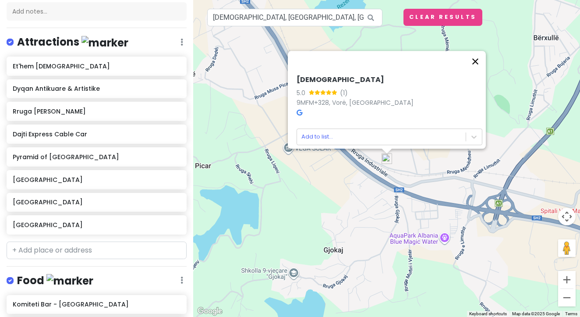
click at [483, 62] on button "Close" at bounding box center [475, 61] width 21 height 21
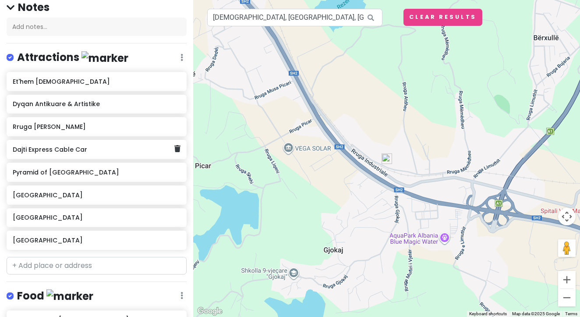
scroll to position [96, 0]
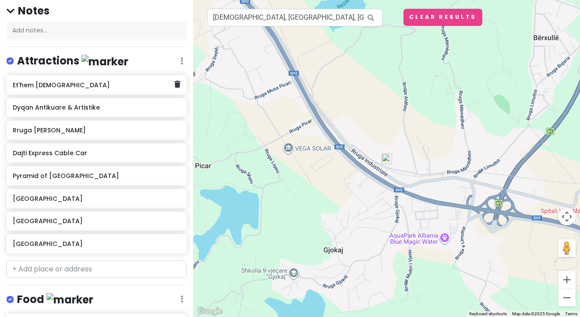
click at [107, 89] on div "Et'hem Bej Mosque" at bounding box center [97, 84] width 180 height 19
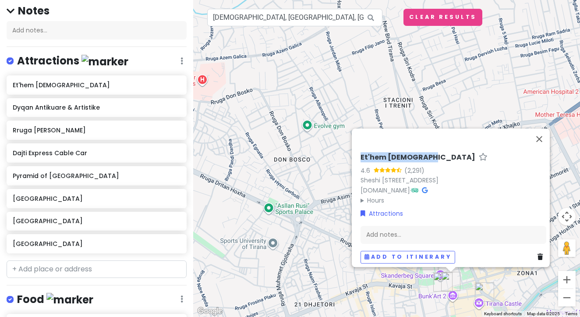
drag, startPoint x: 356, startPoint y: 155, endPoint x: 423, endPoint y: 155, distance: 66.6
click at [423, 155] on div "Et'hem Bej Mosque 4.6 (2,291) Sheshi Skënderbej 1, Tiranë 1001, Albania qarkuti…" at bounding box center [453, 207] width 193 height 117
copy h6 "Et'hem Bej Mosque"
click at [283, 1] on div "Et'hem Bej Mosque 4.6 (2,291) Sheshi Skënderbej 1, Tiranë 1001, Albania qarkuti…" at bounding box center [386, 158] width 387 height 317
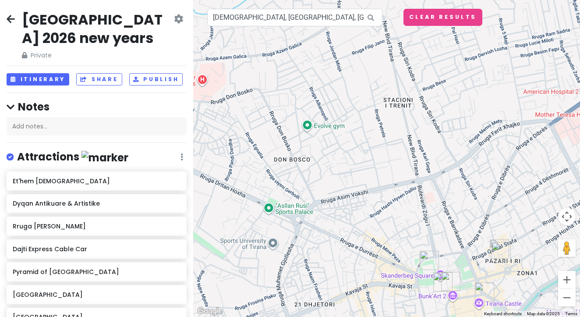
scroll to position [0, 0]
click at [271, 15] on input "Mosque, Vorë, Tirana County, Albania" at bounding box center [294, 18] width 175 height 18
type input "n"
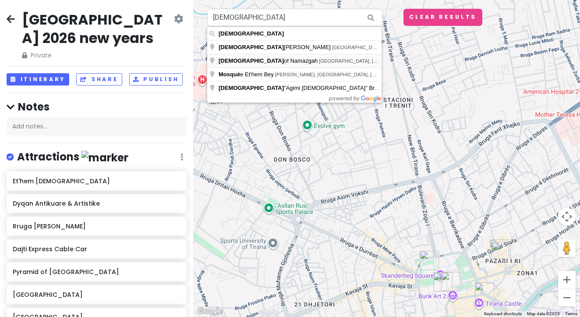
type input "Mosque of Namazgah, Tiranë, Albania"
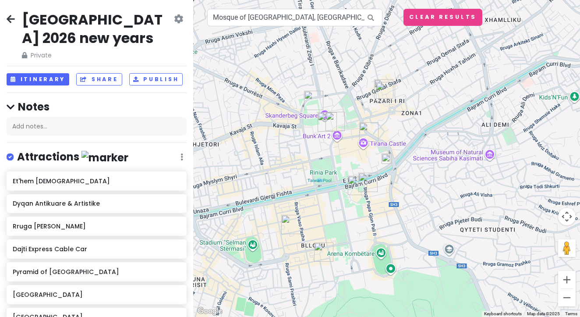
click at [387, 160] on img at bounding box center [387, 158] width 11 height 11
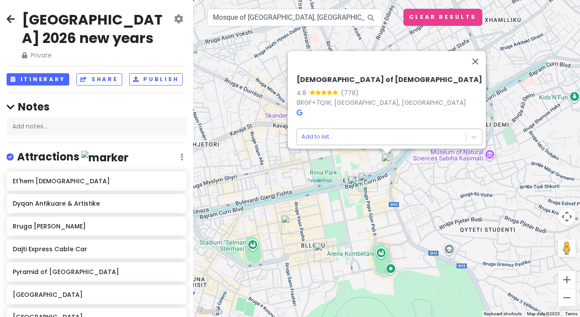
click at [353, 132] on body "Istanbul 2026 new years Private Change Dates Make a Copy Delete Trip Go Pro ⚡️ …" at bounding box center [290, 158] width 580 height 317
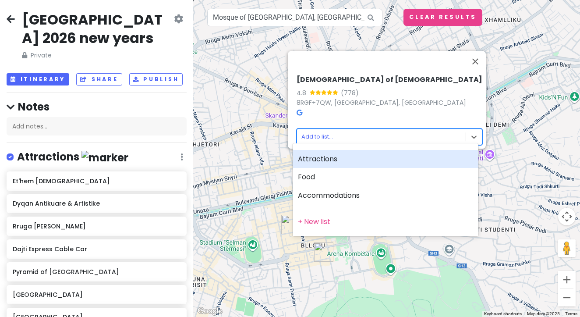
click at [343, 160] on div "Attractions" at bounding box center [386, 159] width 186 height 18
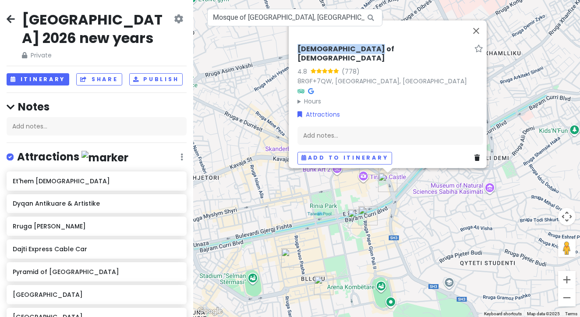
drag, startPoint x: 372, startPoint y: 52, endPoint x: 295, endPoint y: 53, distance: 76.3
click at [298, 53] on h6 "Mosque of Namazgah" at bounding box center [385, 54] width 174 height 18
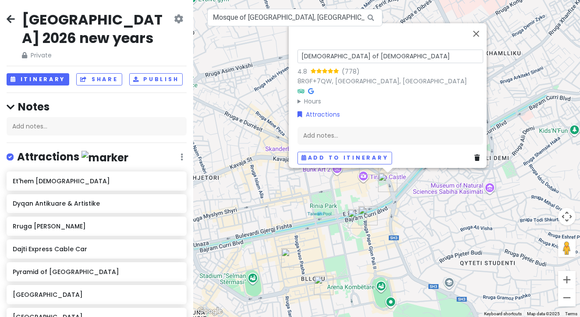
click at [310, 52] on input "Mosque of Namazgah" at bounding box center [391, 57] width 186 height 14
click at [214, 115] on div "Mosque of Namazgah 4.8 (778) 8RGF+7QW, Tiranë, Albania Hours Monday 5:00 AM – 9…" at bounding box center [386, 158] width 387 height 317
